Goal: Transaction & Acquisition: Purchase product/service

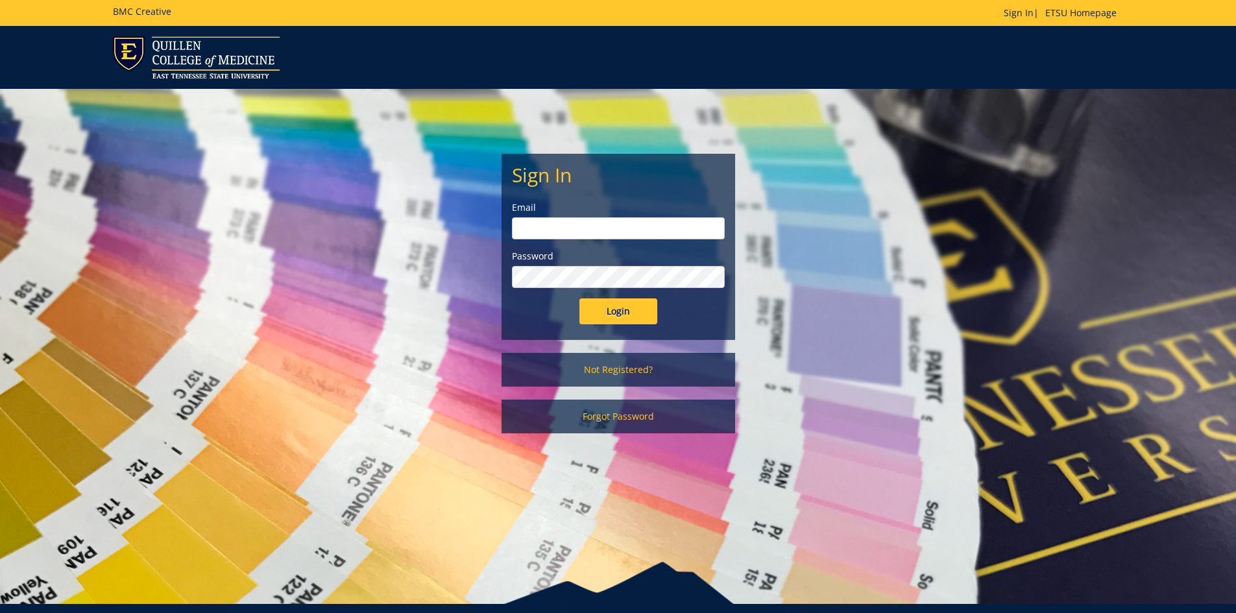
click at [581, 228] on input "email" at bounding box center [618, 228] width 213 height 22
type input "pierceka@etsu.edu"
click at [600, 308] on input "Login" at bounding box center [618, 311] width 78 height 26
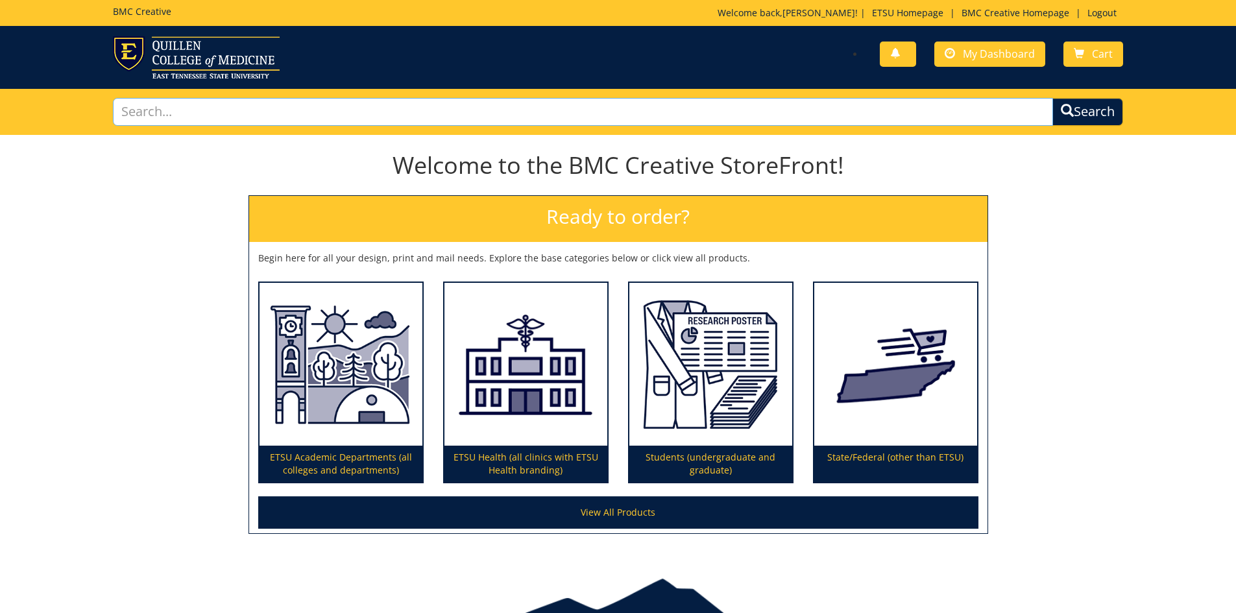
click at [647, 106] on input "text" at bounding box center [583, 112] width 941 height 28
type input "photograpy"
click at [1053, 98] on button "Search" at bounding box center [1088, 112] width 71 height 28
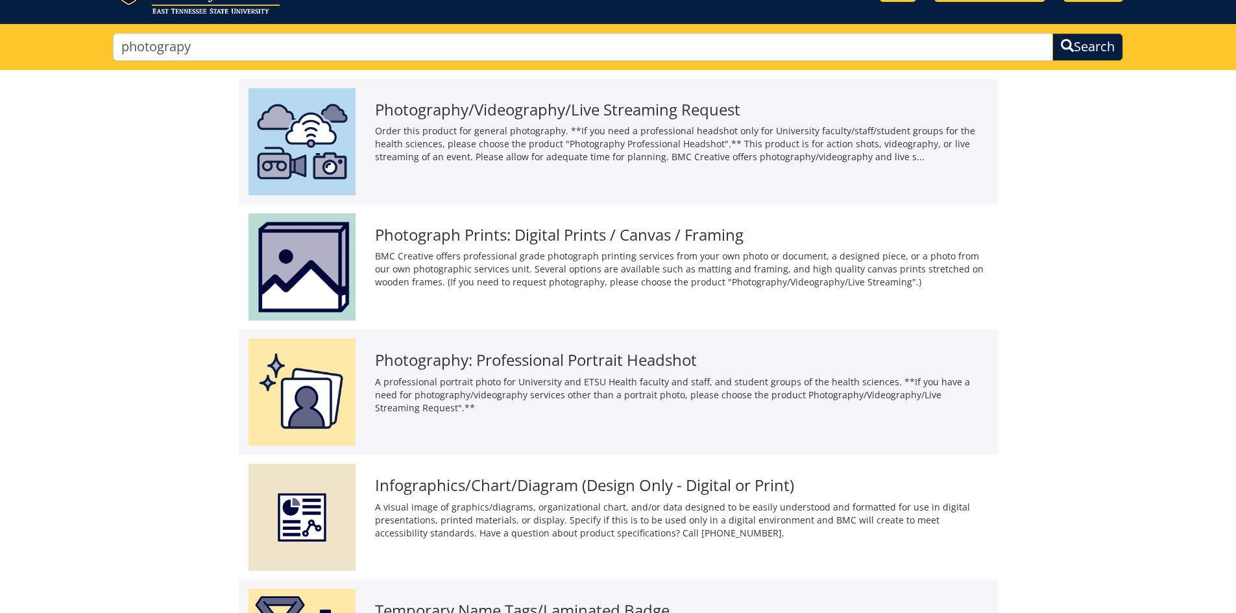
scroll to position [130, 0]
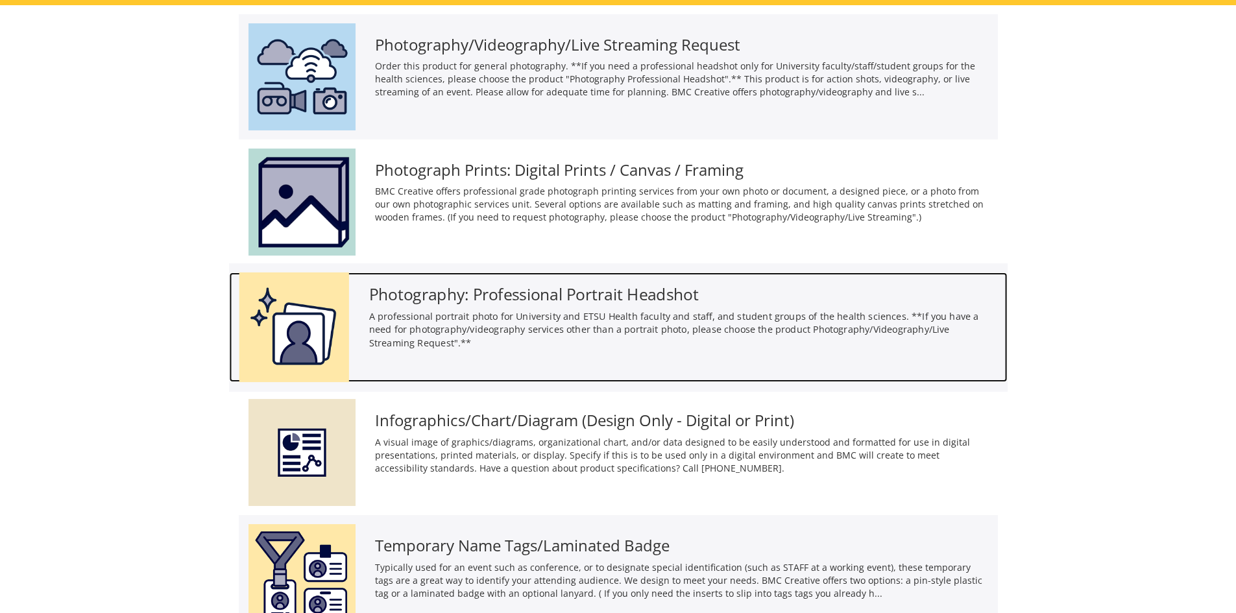
click at [387, 308] on div "Photography: Professional Portrait Headshot A professional portrait photo for U…" at bounding box center [683, 315] width 648 height 84
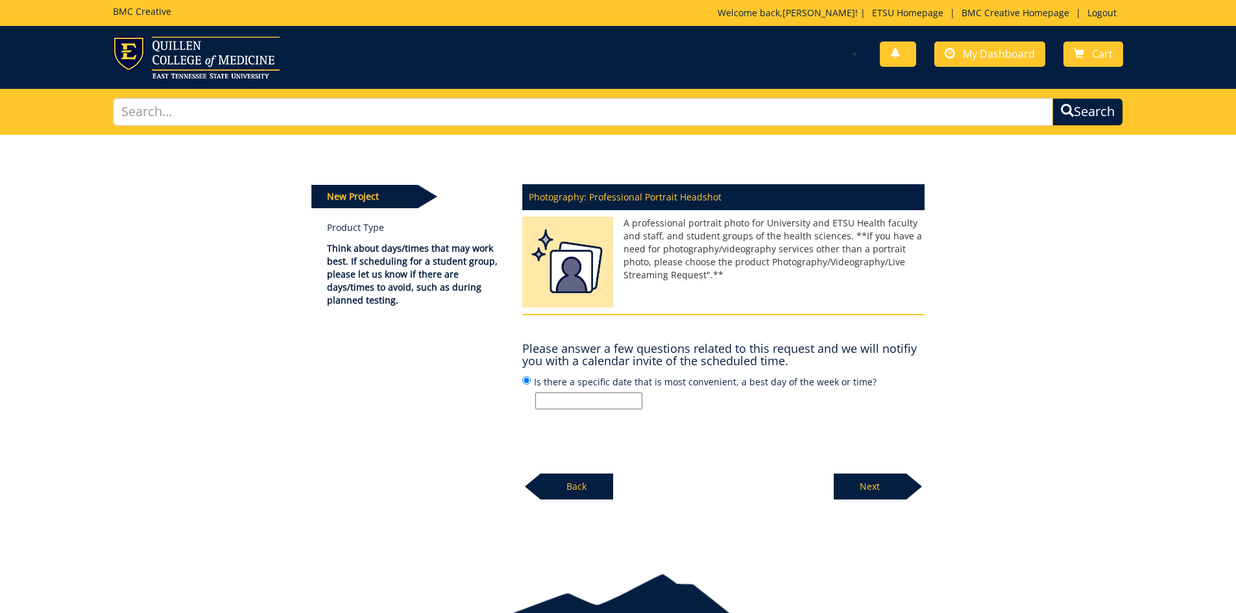
click at [569, 406] on input "Is there a specific date that is most convenient, a best day of the week or tim…" at bounding box center [588, 401] width 107 height 17
type input "N/A"
click at [846, 483] on p "Next" at bounding box center [870, 487] width 73 height 26
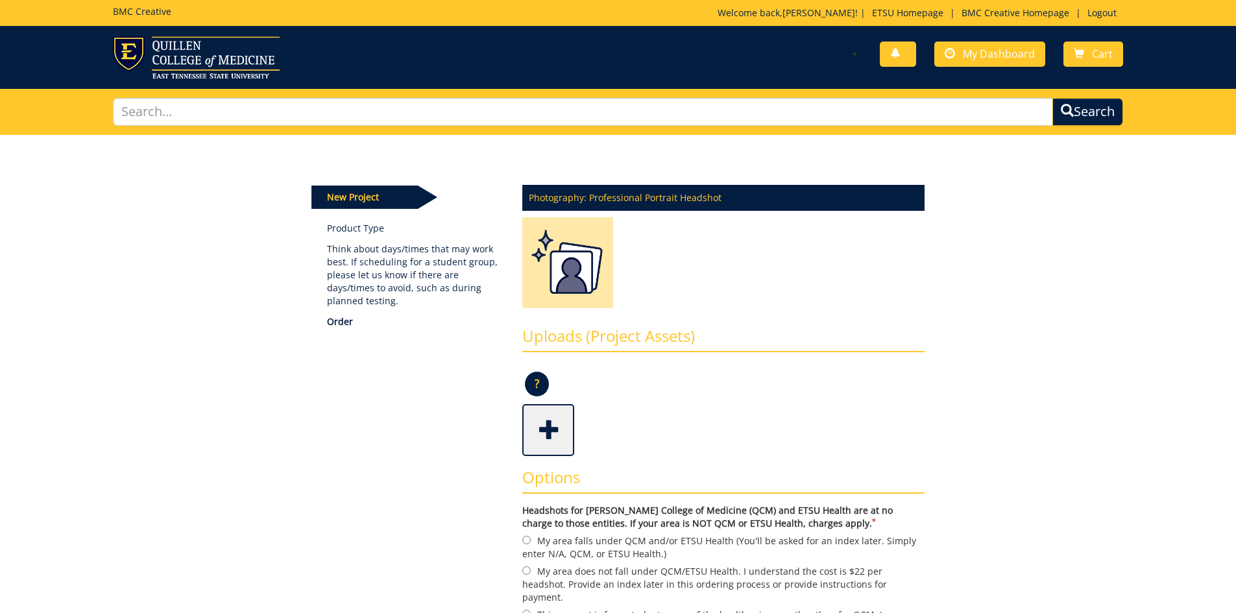
scroll to position [195, 0]
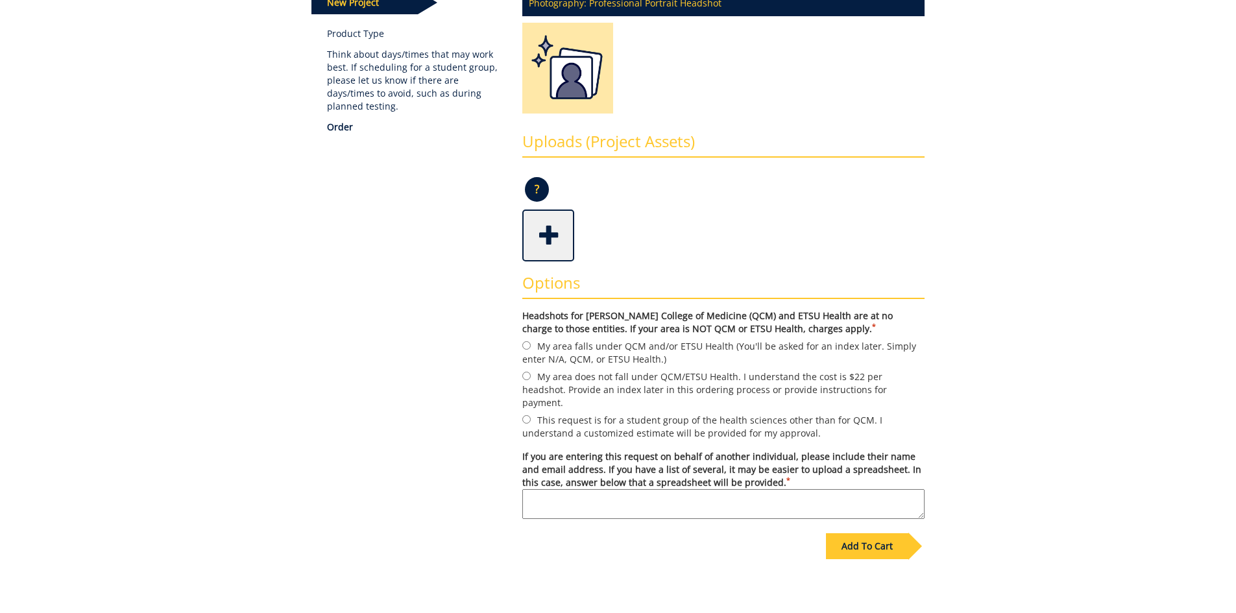
click at [550, 377] on label "My area does not fall under QCM/ETSU Health. I understand the cost is $22 per h…" at bounding box center [723, 389] width 402 height 40
click at [531, 377] on input "My area does not fall under QCM/ETSU Health. I understand the cost is $22 per h…" at bounding box center [526, 376] width 8 height 8
radio input "true"
click at [844, 546] on div "Add To Cart" at bounding box center [867, 546] width 82 height 26
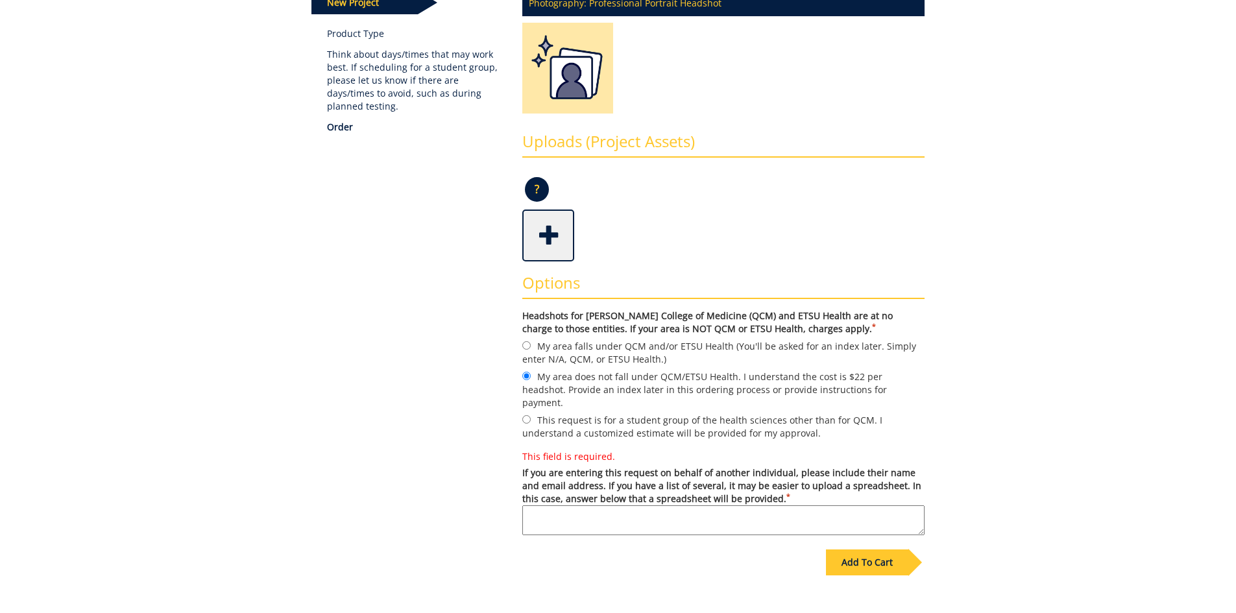
click at [592, 505] on textarea "This field is required. If you are entering this request on behalf of another i…" at bounding box center [723, 520] width 402 height 30
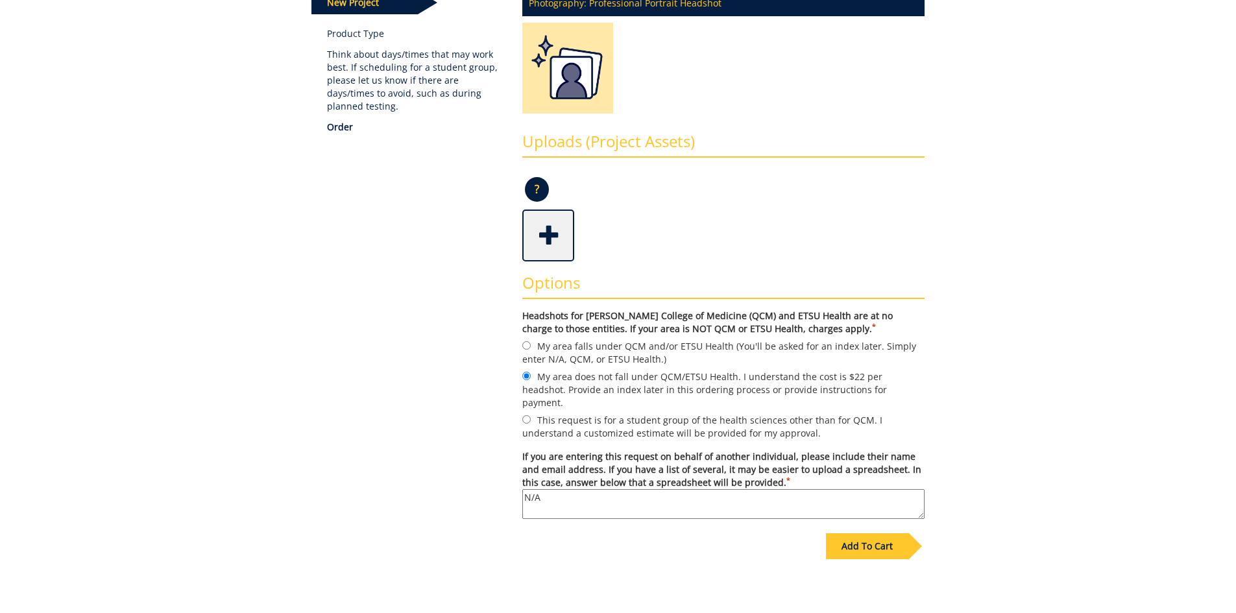
type textarea "N/A"
click at [840, 546] on div "Add To Cart" at bounding box center [867, 546] width 82 height 26
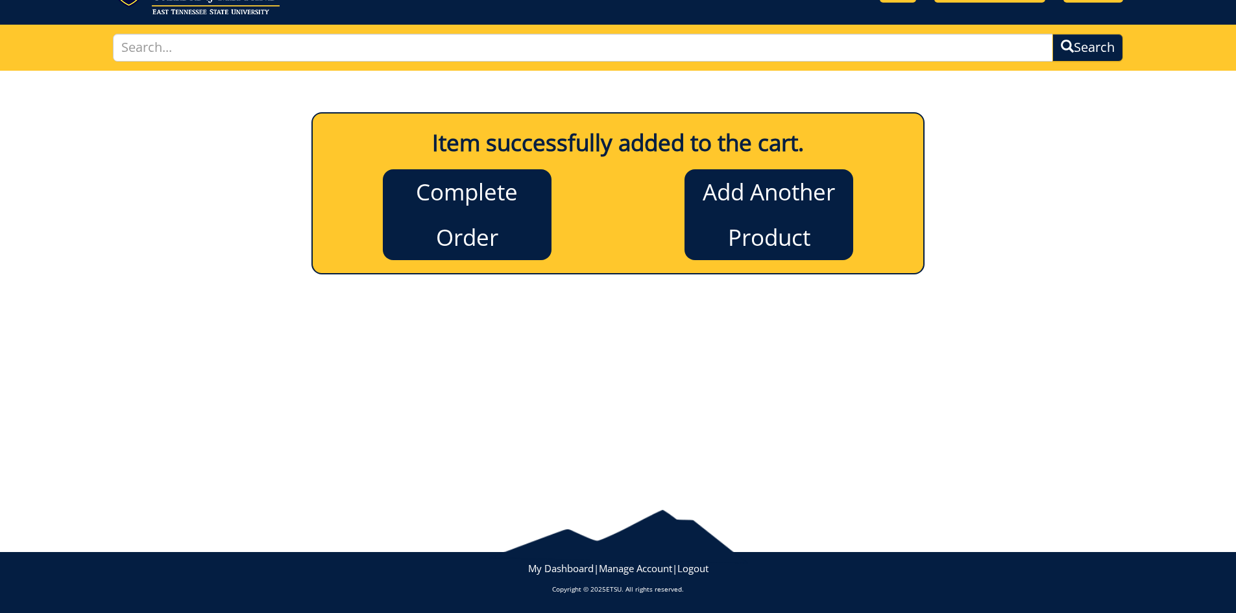
scroll to position [64, 0]
click at [480, 241] on link "Complete Order" at bounding box center [467, 214] width 169 height 91
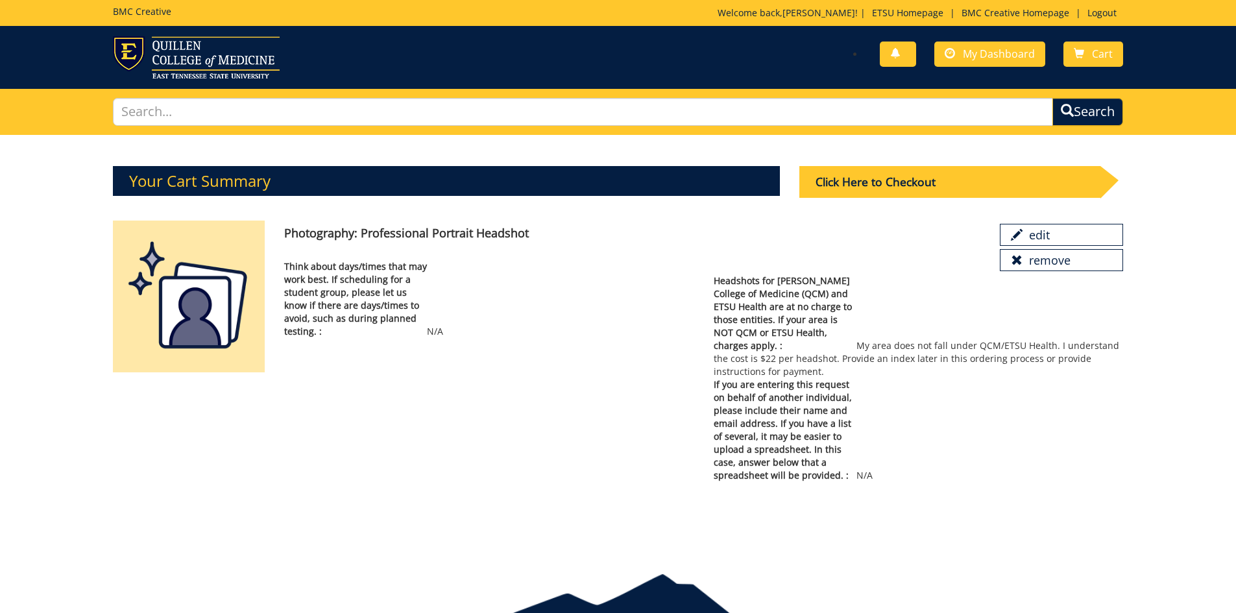
scroll to position [64, 0]
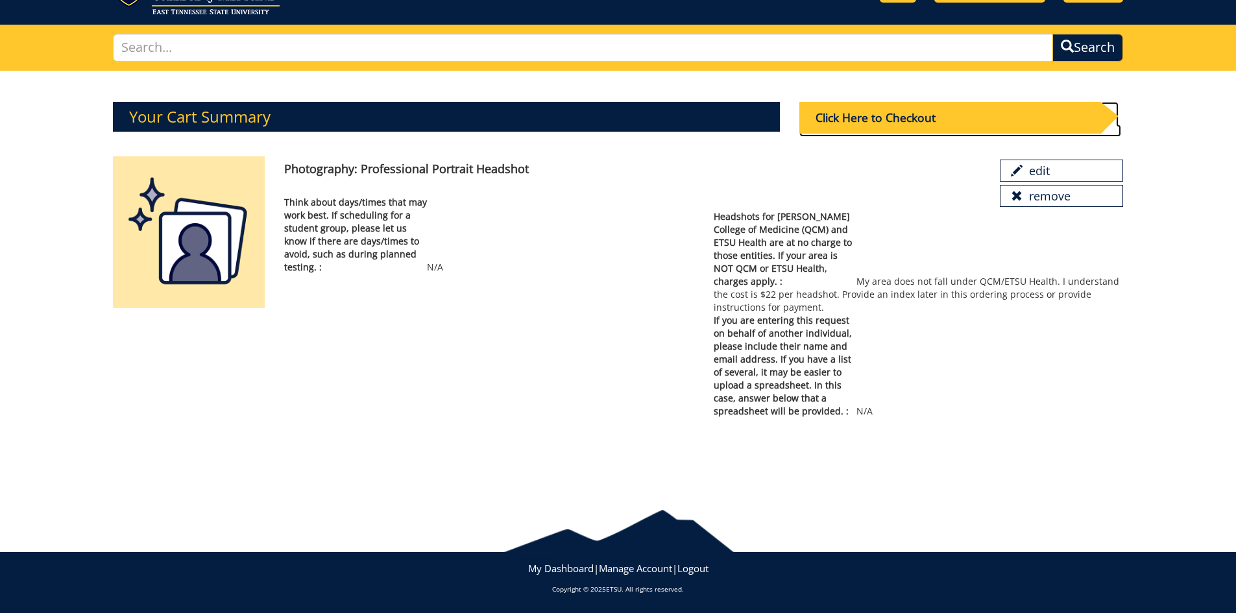
click at [933, 109] on div "Click Here to Checkout" at bounding box center [949, 118] width 301 height 32
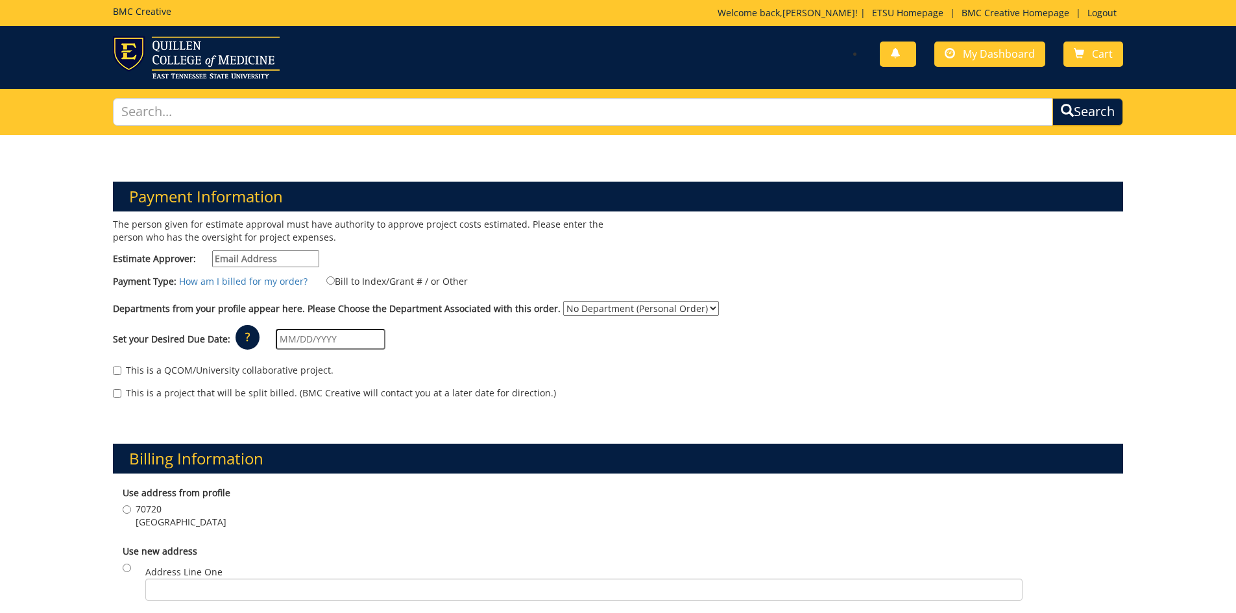
click at [383, 277] on label "Bill to Index/Grant # / or Other" at bounding box center [389, 281] width 158 height 14
click at [335, 277] on input "Bill to Index/Grant # / or Other" at bounding box center [330, 280] width 8 height 8
radio input "true"
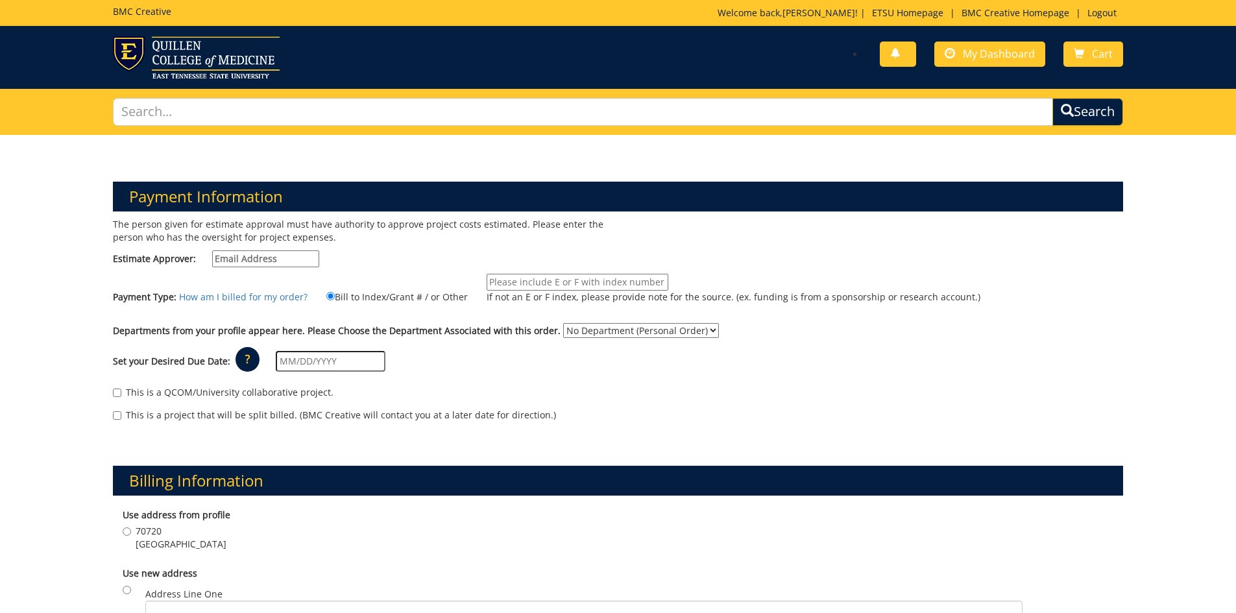
click at [1026, 356] on div "Set your Desired Due Date: ? × How long will my project take to finish? : Pleas…" at bounding box center [618, 362] width 1030 height 36
click at [535, 282] on input "If not an E or F index, please provide note for the source. (ex. funding is fro…" at bounding box center [578, 282] width 182 height 17
paste input "10-45010-100000-100-21031-350-999-999-999"
type input "10-45010-100000-100-21031-350-999-999-999"
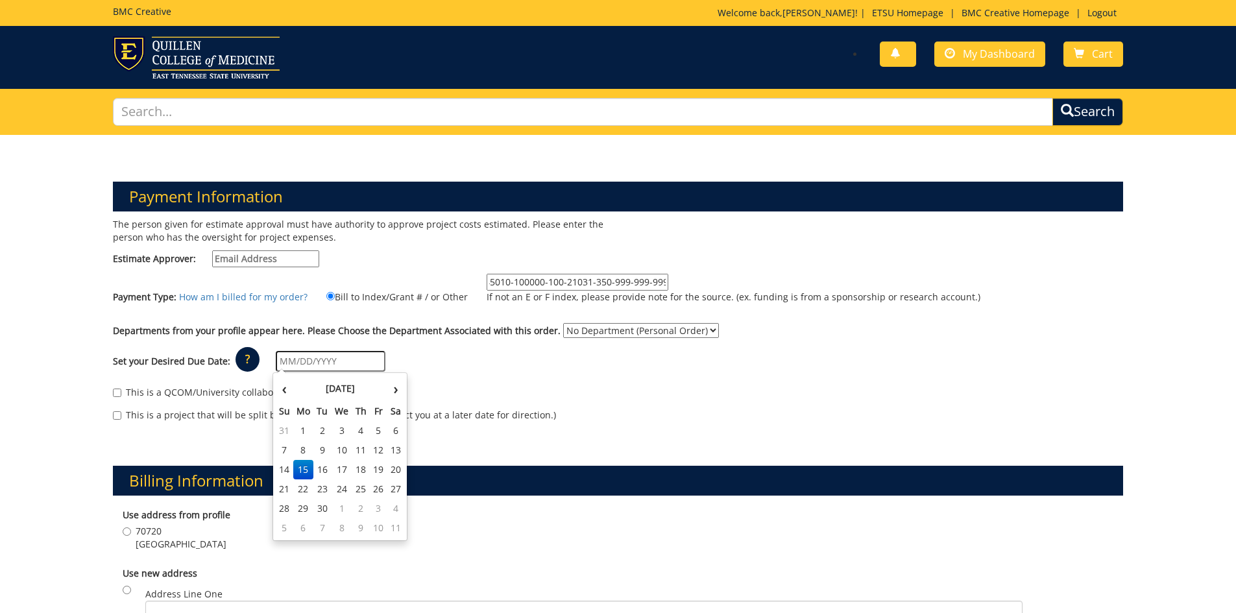
scroll to position [0, 0]
click at [352, 364] on input "text" at bounding box center [331, 361] width 110 height 21
click at [305, 508] on td "29" at bounding box center [303, 508] width 21 height 19
type input "[DATE]"
click at [587, 328] on select "No Department (Personal Order) Graduate Studies" at bounding box center [641, 330] width 156 height 15
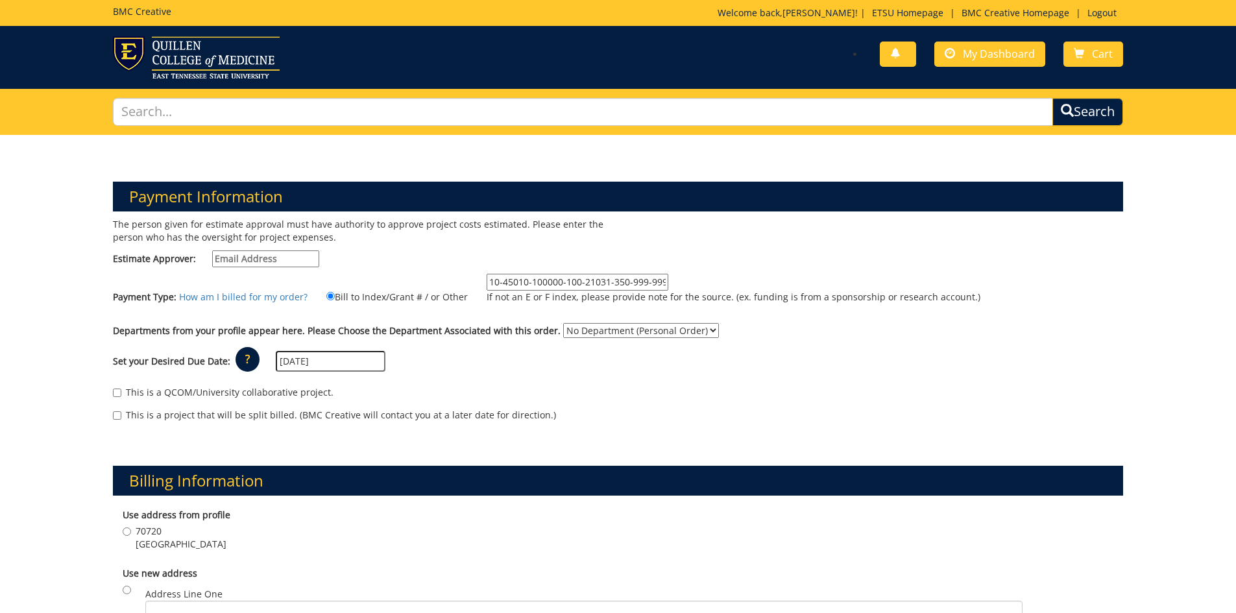
click at [591, 330] on select "No Department (Personal Order) Graduate Studies" at bounding box center [641, 330] width 156 height 15
click at [271, 263] on input "Estimate Approver:" at bounding box center [265, 258] width 107 height 17
paste input "sarutp@etsu.edu"
type input "sarutp@etsu.edu"
click at [593, 398] on div "This is a QCOM/University collaborative project." at bounding box center [618, 395] width 1011 height 19
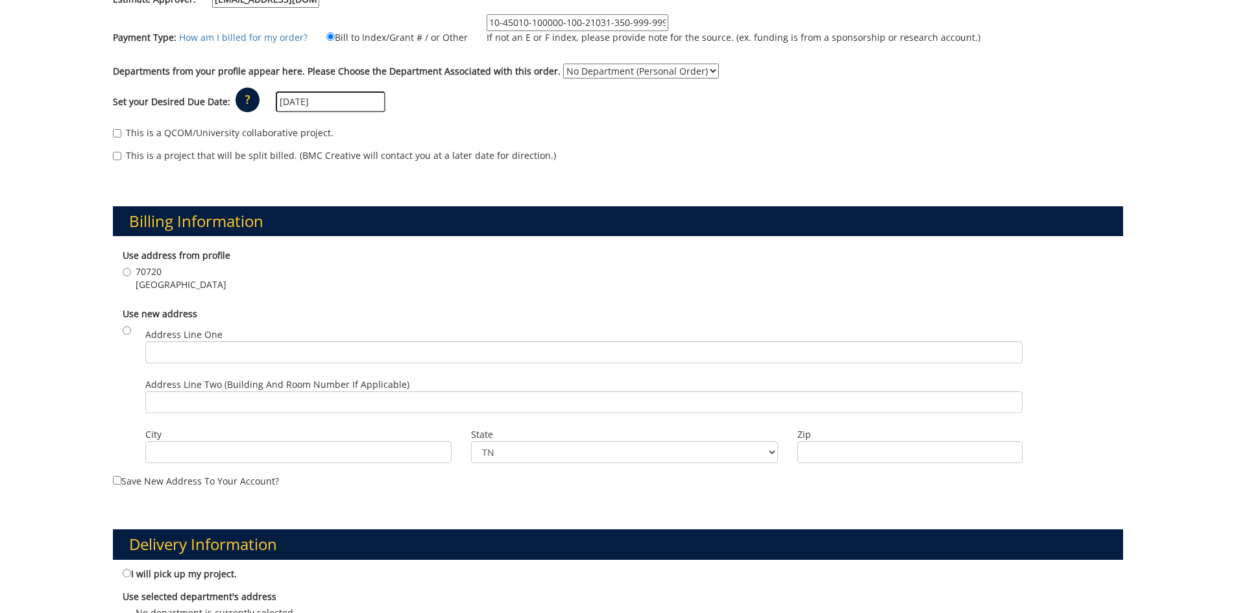
scroll to position [324, 0]
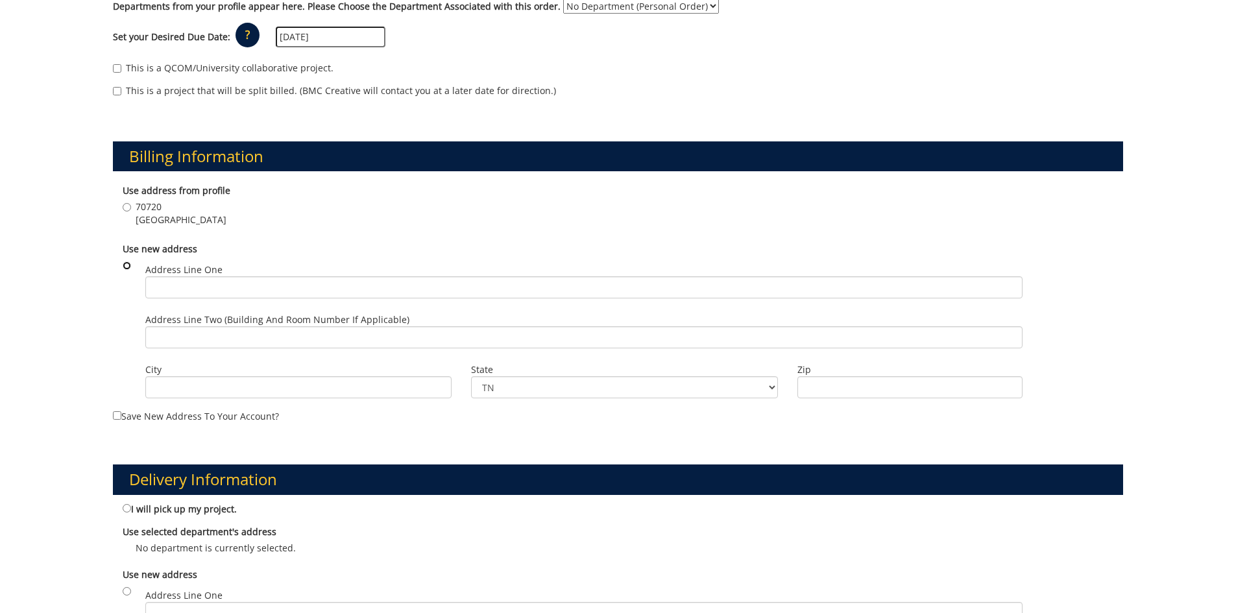
click at [124, 263] on input "radio" at bounding box center [127, 266] width 8 height 8
radio input "true"
click at [178, 284] on input "Address Line One" at bounding box center [583, 287] width 877 height 22
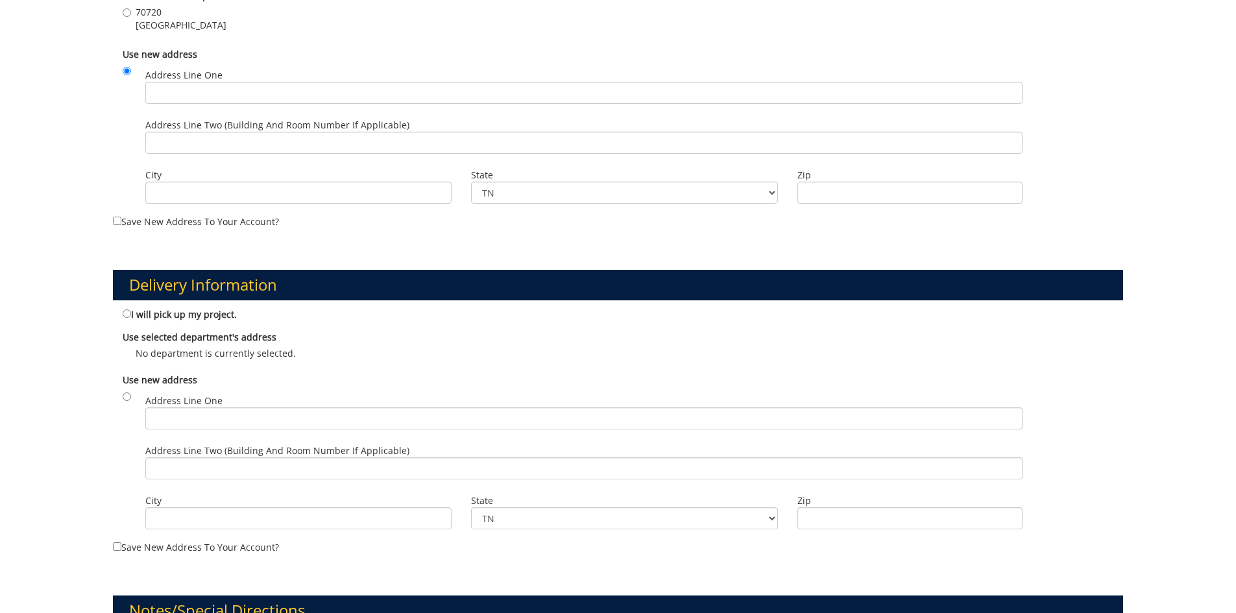
scroll to position [389, 0]
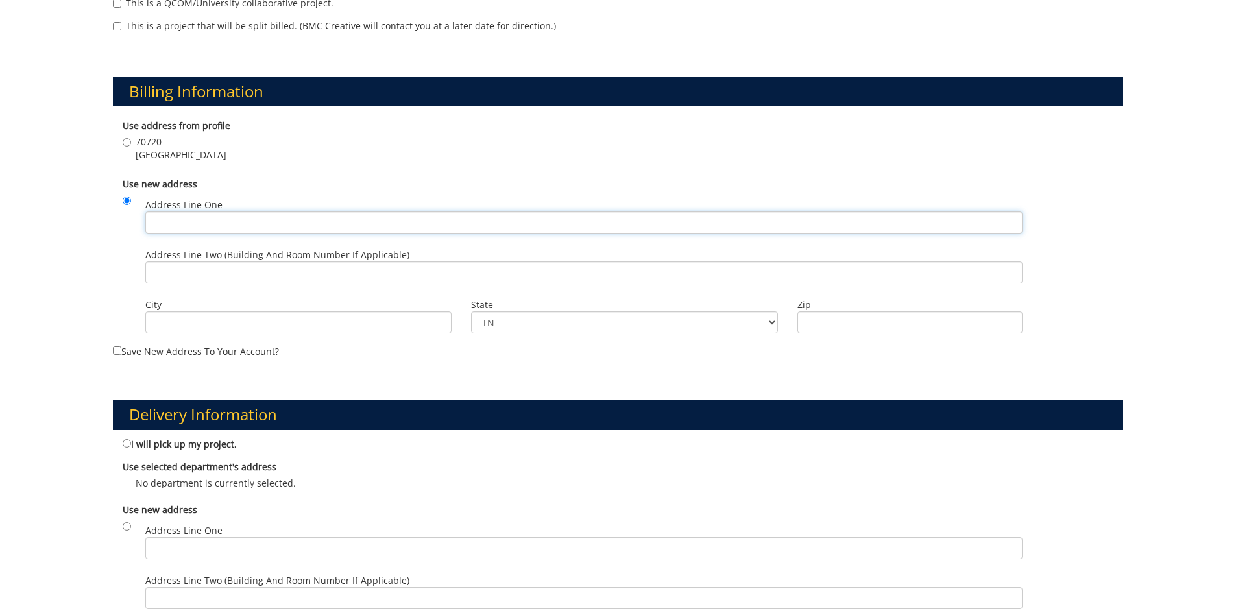
click at [294, 227] on input "Address Line One" at bounding box center [583, 223] width 877 height 22
paste input "2nd Floor, [PERSON_NAME][GEOGRAPHIC_DATA] | PO Box 70592"
type input "2nd Floor, [PERSON_NAME][GEOGRAPHIC_DATA] | PO Box 70592"
click at [232, 271] on input "Address Line Two (Building and Room Number if applicable)" at bounding box center [583, 273] width 877 height 22
click at [249, 322] on input "City" at bounding box center [298, 322] width 307 height 22
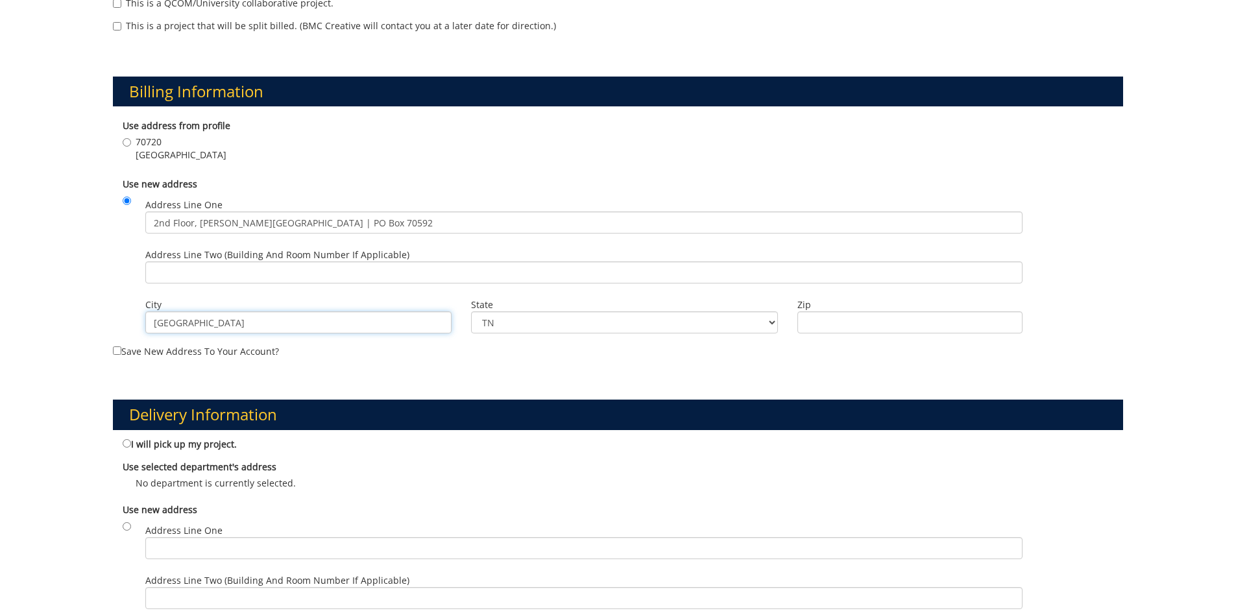
type input "Johnson City"
type input "37614"
click at [38, 370] on div "Payment Information The person given for estimate approval must have authority …" at bounding box center [618, 357] width 1236 height 1222
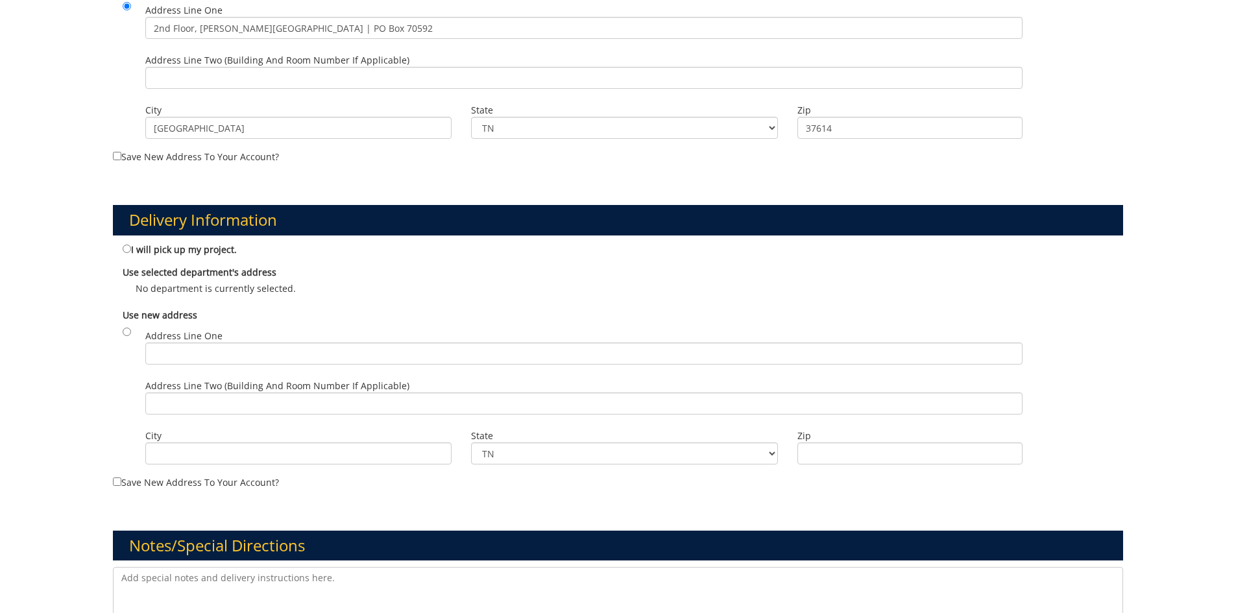
scroll to position [649, 0]
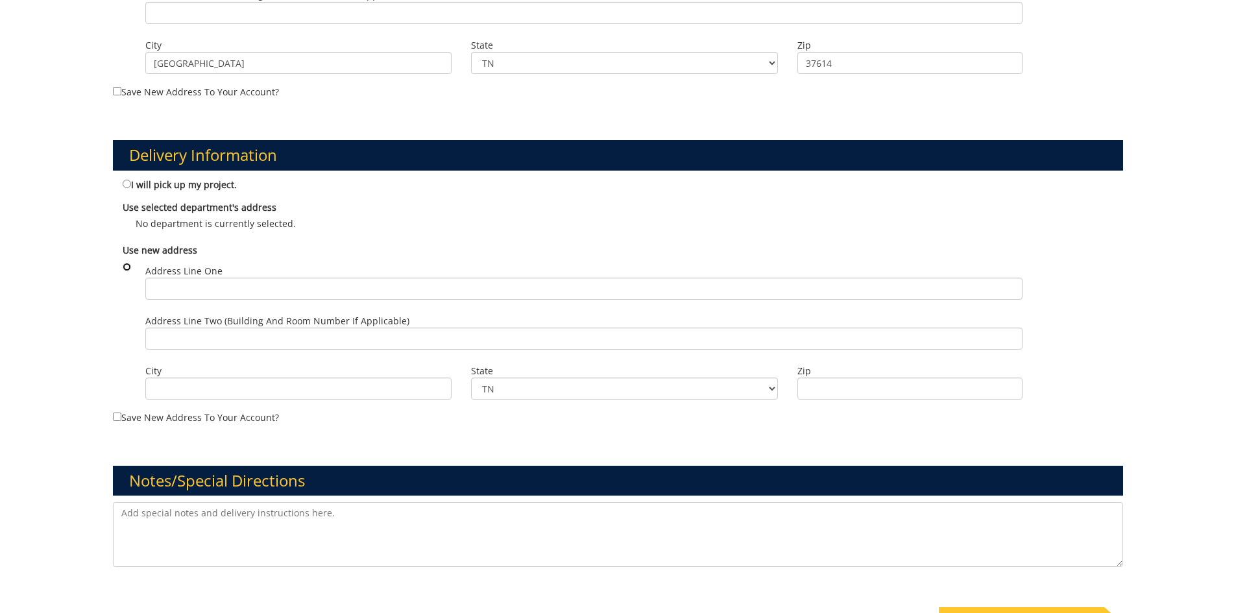
click at [125, 268] on input "radio" at bounding box center [127, 267] width 8 height 8
radio input "true"
click at [368, 290] on input "Address Line One" at bounding box center [583, 289] width 877 height 22
paste input "2nd Floor, [PERSON_NAME][GEOGRAPHIC_DATA] | PO Box 70592"
type input "2nd Floor, [PERSON_NAME][GEOGRAPHIC_DATA] | PO Box 70592"
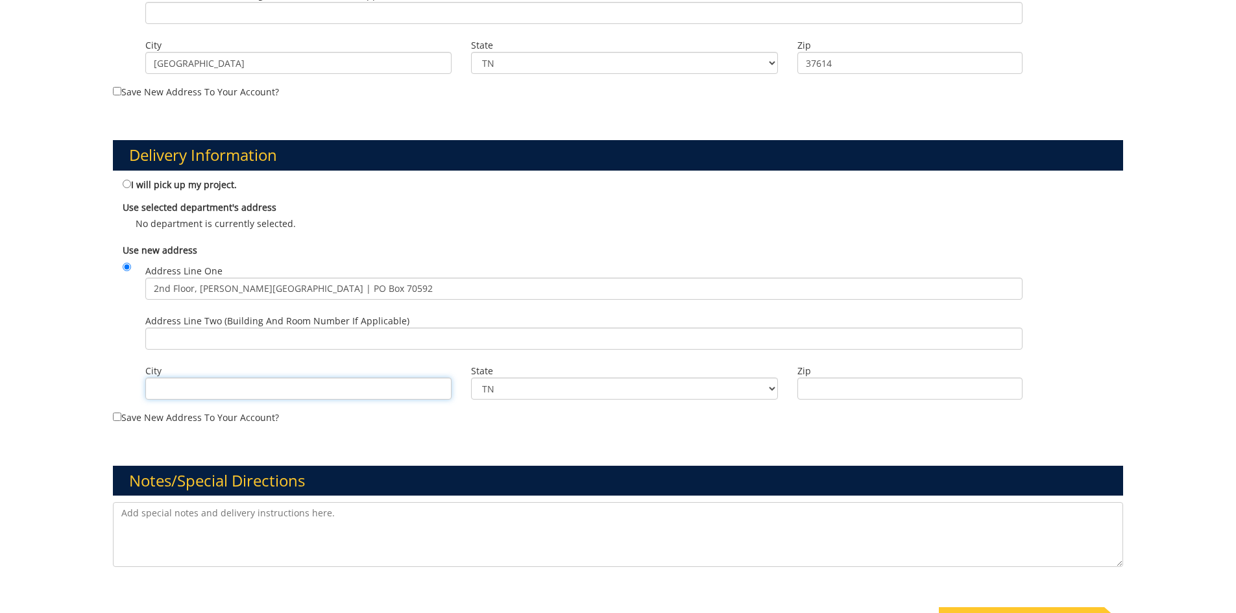
click at [214, 398] on input "City" at bounding box center [298, 389] width 307 height 22
type input "Johnson City"
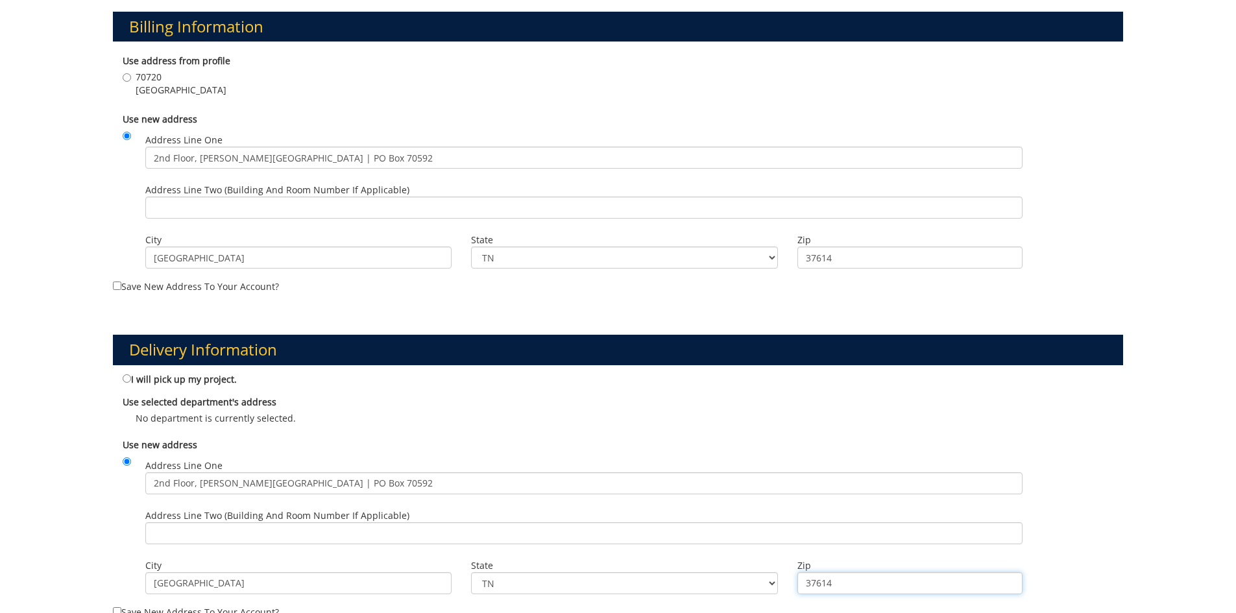
scroll to position [714, 0]
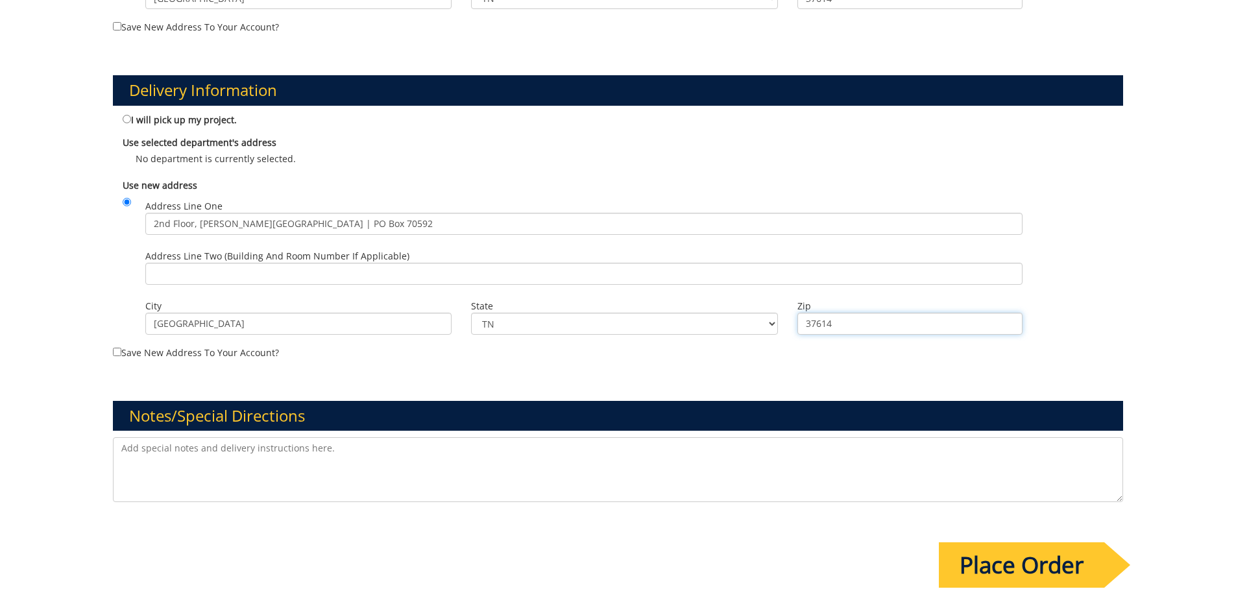
type input "37614"
click at [193, 470] on textarea at bounding box center [618, 469] width 1011 height 65
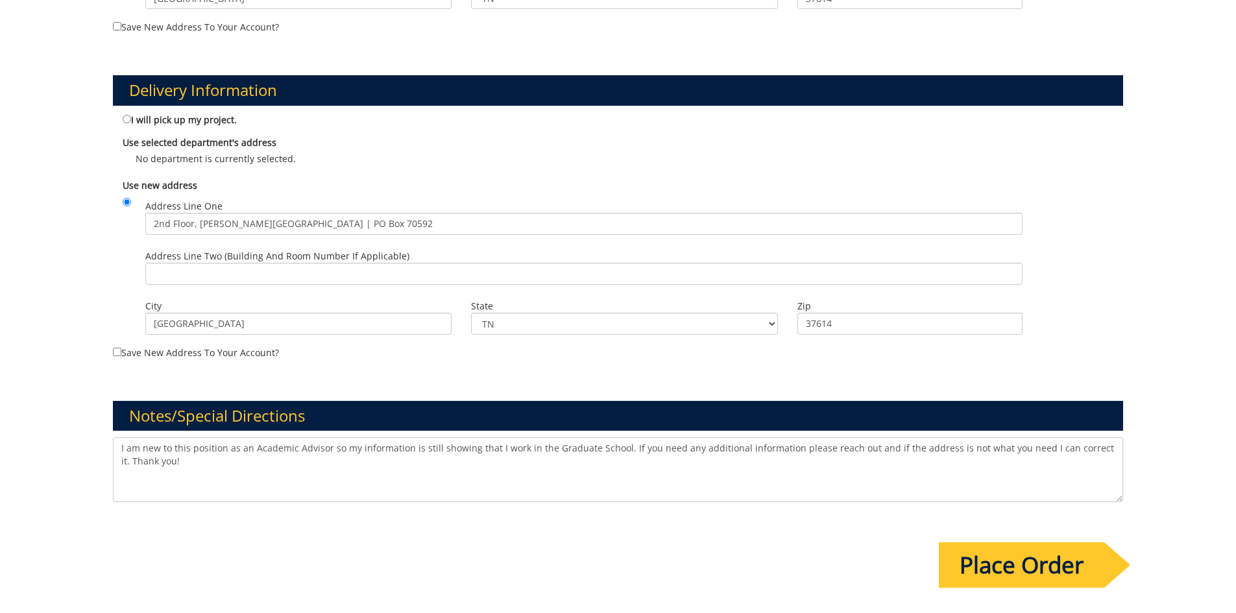
click at [408, 448] on textarea "I am new to this position as an Academic Advisor so my information is still sho…" at bounding box center [618, 469] width 1011 height 65
click at [236, 468] on textarea "I am new to this position as an Academic Advisor so my information in the syste…" at bounding box center [618, 469] width 1011 height 65
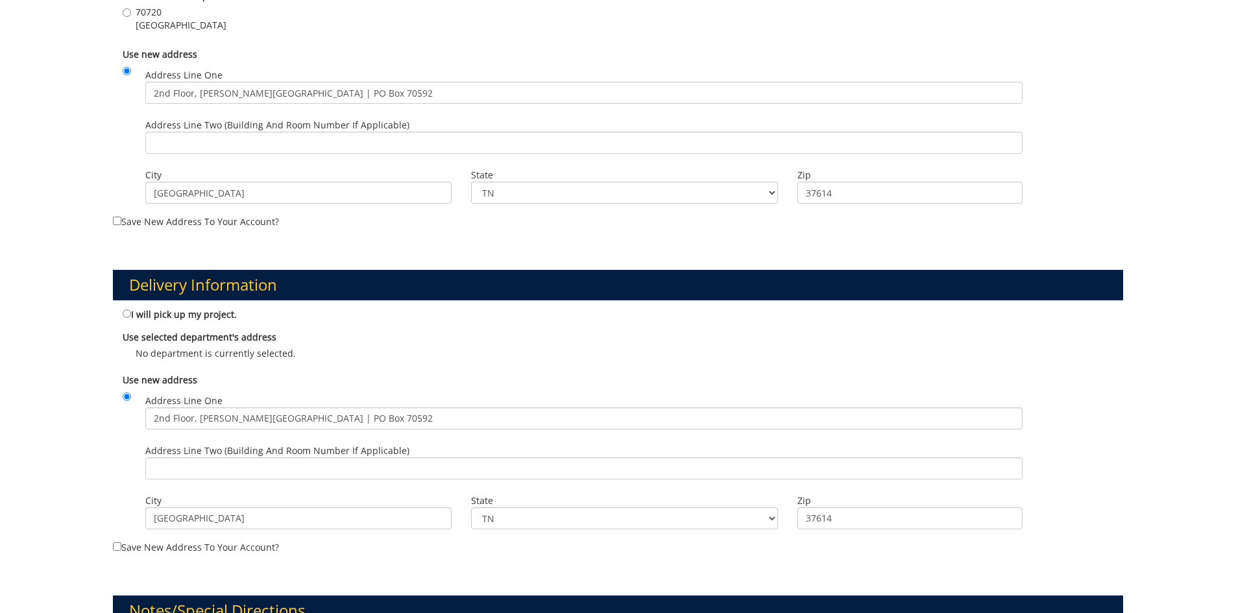
scroll to position [844, 0]
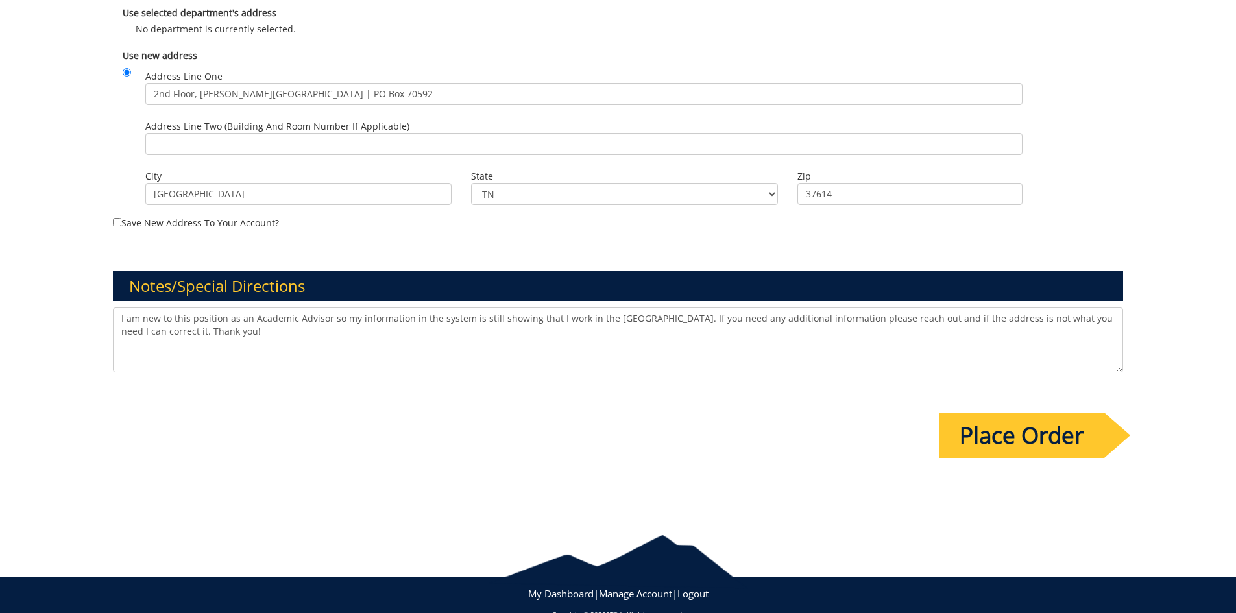
type textarea "I am new to this position as an Academic Advisor so my information in the syste…"
click at [988, 447] on input "Place Order" at bounding box center [1021, 435] width 165 height 45
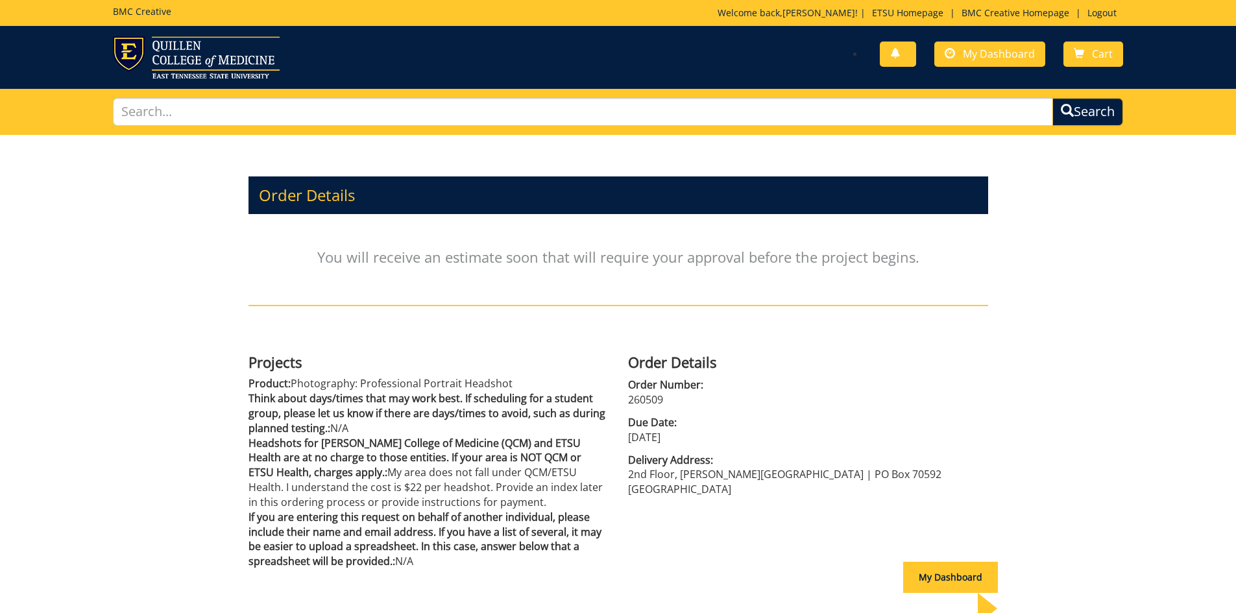
scroll to position [106, 0]
